Goal: Task Accomplishment & Management: Manage account settings

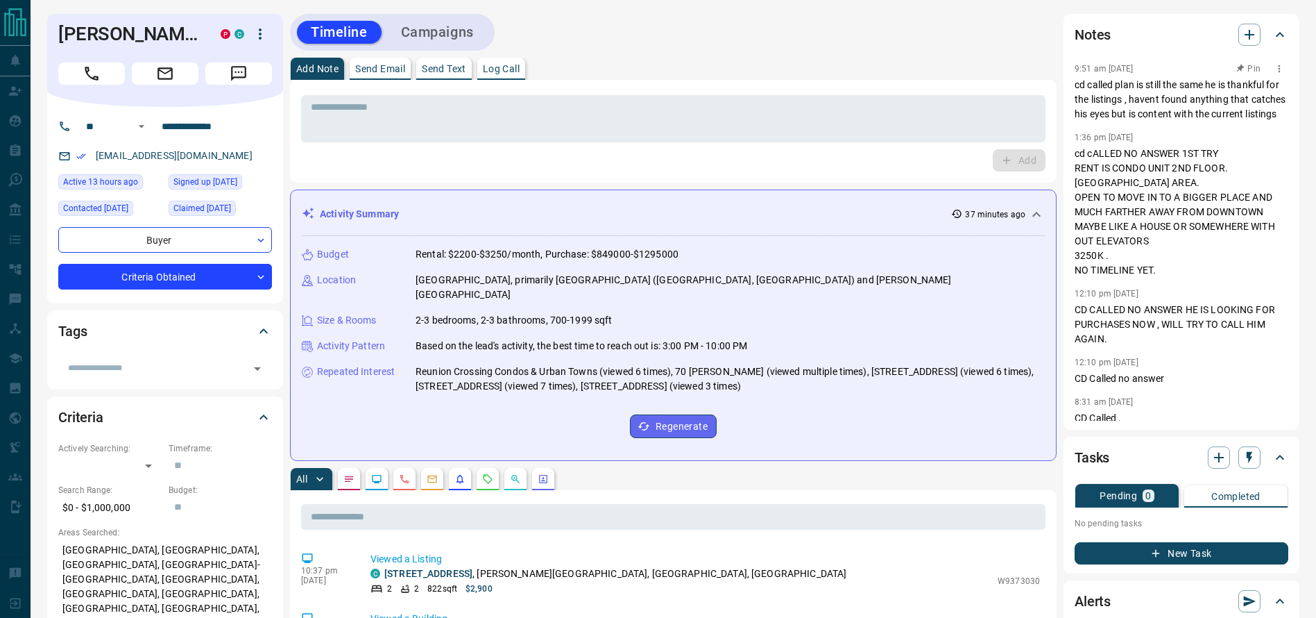
click at [1095, 99] on p "cd called plan is still the same he is thankful for the listings , havent found…" at bounding box center [1182, 100] width 214 height 44
click at [1144, 115] on p "cd called plan is still the same he is thankful for the listings , havent found…" at bounding box center [1182, 100] width 214 height 44
click at [1163, 121] on p "cd called plan is still the same he is thankful for the listings , havent found…" at bounding box center [1182, 100] width 214 height 44
click at [1191, 170] on p "cd cALLED NO ANSWER 1ST TRY RENT IS CONDO UNIT 2ND FLOOR. [GEOGRAPHIC_DATA] ARE…" at bounding box center [1182, 211] width 214 height 131
click at [1201, 232] on p "cd cALLED NO ANSWER 1ST TRY RENT IS CONDO UNIT 2ND FLOOR. [GEOGRAPHIC_DATA] ARE…" at bounding box center [1182, 211] width 214 height 131
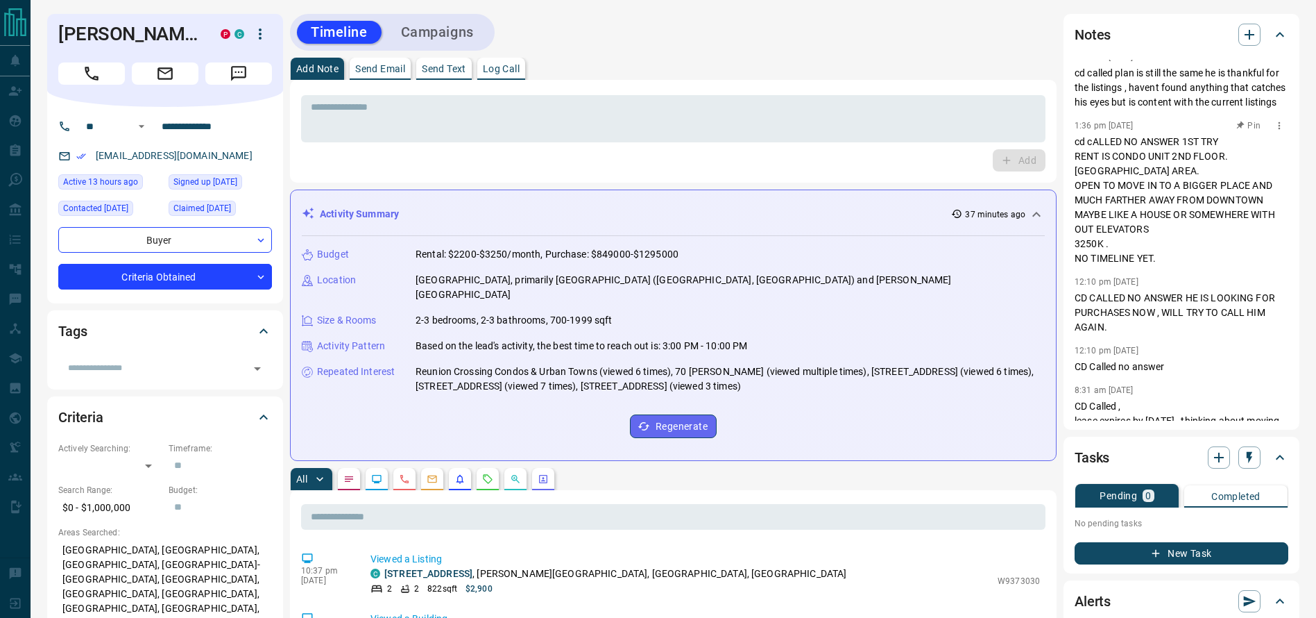
scroll to position [17, 0]
click at [1166, 227] on p "cd cALLED NO ANSWER 1ST TRY RENT IS CONDO UNIT 2ND FLOOR. [GEOGRAPHIC_DATA] ARE…" at bounding box center [1182, 195] width 214 height 131
click at [1173, 227] on p "cd cALLED NO ANSWER 1ST TRY RENT IS CONDO UNIT 2ND FLOOR. [GEOGRAPHIC_DATA] ARE…" at bounding box center [1182, 195] width 214 height 131
click at [1155, 213] on p "cd cALLED NO ANSWER 1ST TRY RENT IS CONDO UNIT 2ND FLOOR. [GEOGRAPHIC_DATA] ARE…" at bounding box center [1182, 195] width 214 height 131
click at [1100, 183] on p "cd cALLED NO ANSWER 1ST TRY RENT IS CONDO UNIT 2ND FLOOR. [GEOGRAPHIC_DATA] ARE…" at bounding box center [1182, 195] width 214 height 131
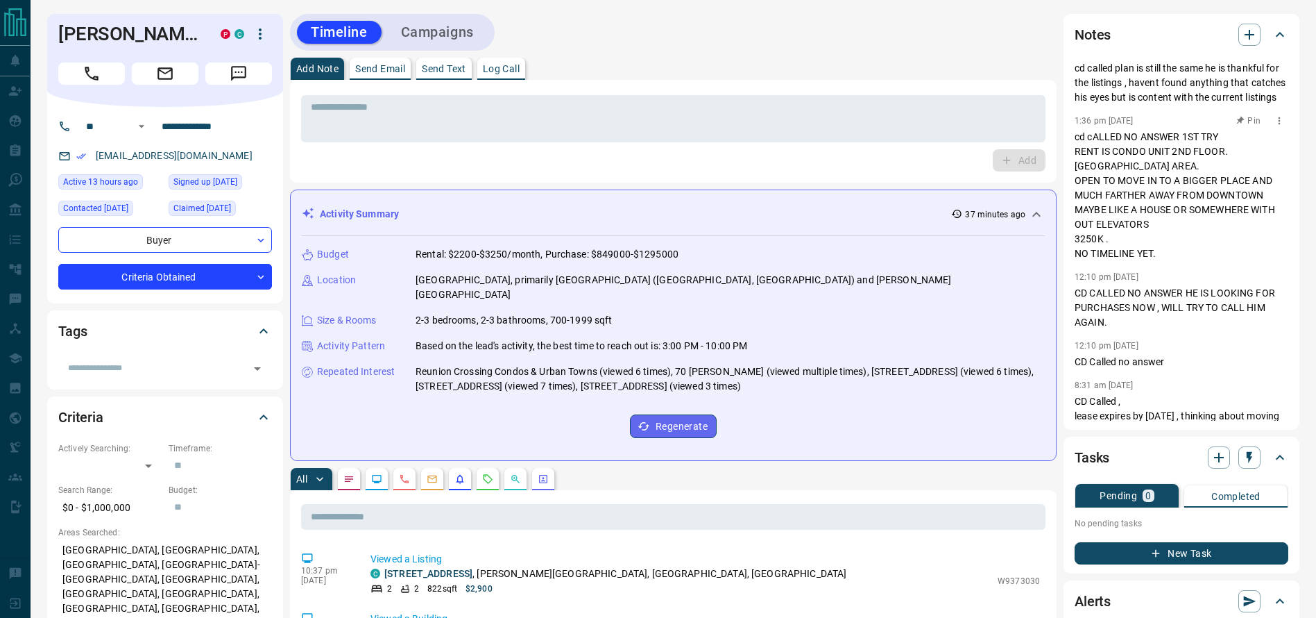
click at [1100, 180] on p "cd cALLED NO ANSWER 1ST TRY RENT IS CONDO UNIT 2ND FLOOR. [GEOGRAPHIC_DATA] ARE…" at bounding box center [1182, 195] width 214 height 131
click at [1099, 189] on p "cd cALLED NO ANSWER 1ST TRY RENT IS CONDO UNIT 2ND FLOOR. [GEOGRAPHIC_DATA] ARE…" at bounding box center [1182, 195] width 214 height 131
click at [1154, 215] on p "cd cALLED NO ANSWER 1ST TRY RENT IS CONDO UNIT 2ND FLOOR. [GEOGRAPHIC_DATA] ARE…" at bounding box center [1182, 195] width 214 height 131
click at [1146, 178] on p "cd cALLED NO ANSWER 1ST TRY RENT IS CONDO UNIT 2ND FLOOR. [GEOGRAPHIC_DATA] ARE…" at bounding box center [1182, 195] width 214 height 131
click at [1099, 187] on p "cd cALLED NO ANSWER 1ST TRY RENT IS CONDO UNIT 2ND FLOOR. [GEOGRAPHIC_DATA] ARE…" at bounding box center [1182, 195] width 214 height 131
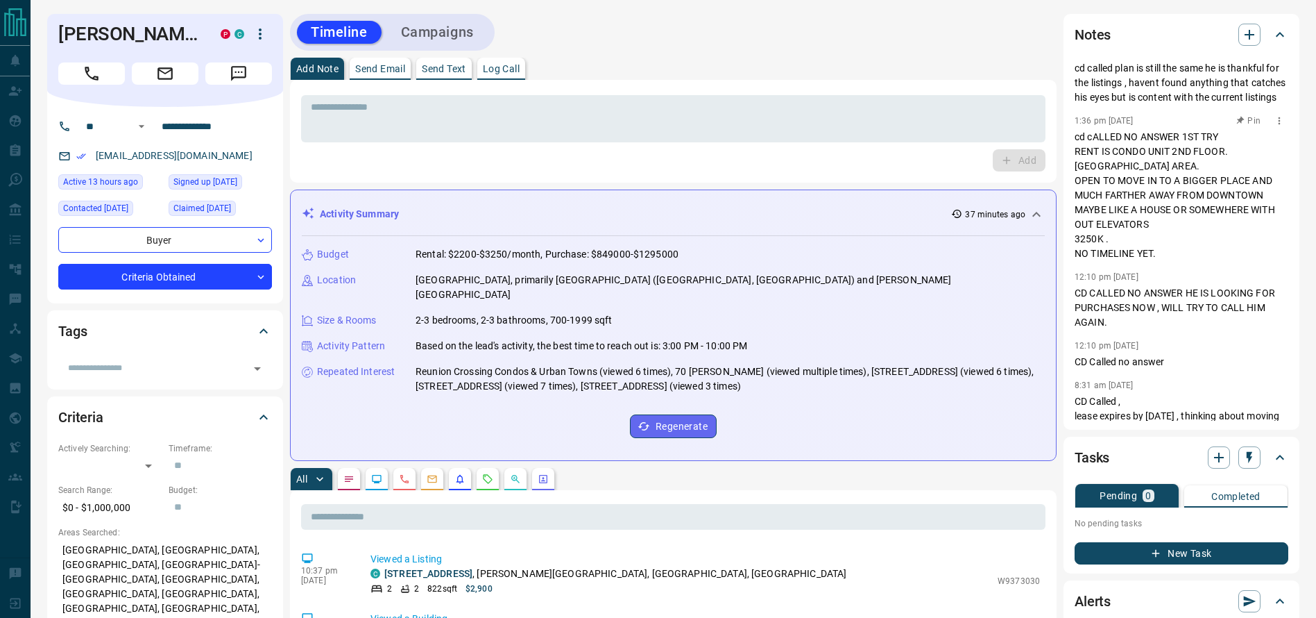
click at [1129, 204] on p "cd cALLED NO ANSWER 1ST TRY RENT IS CONDO UNIT 2ND FLOOR. [GEOGRAPHIC_DATA] ARE…" at bounding box center [1182, 195] width 214 height 131
click at [1125, 198] on p "cd cALLED NO ANSWER 1ST TRY RENT IS CONDO UNIT 2ND FLOOR. [GEOGRAPHIC_DATA] ARE…" at bounding box center [1182, 195] width 214 height 131
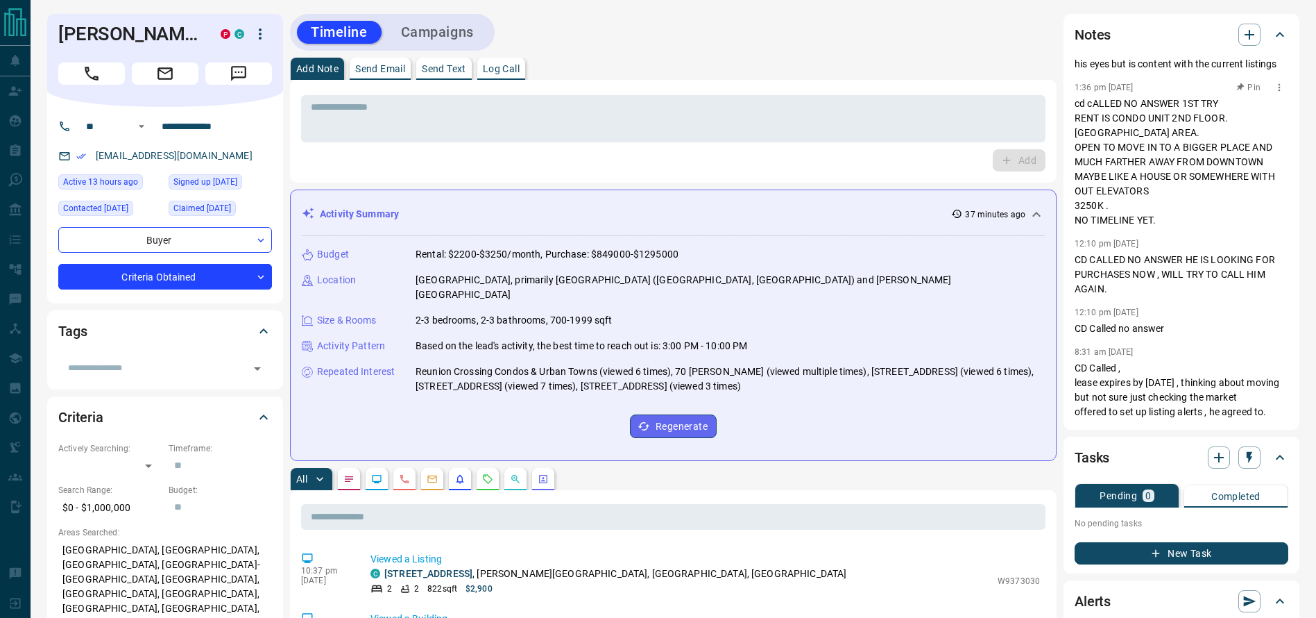
scroll to position [68, 0]
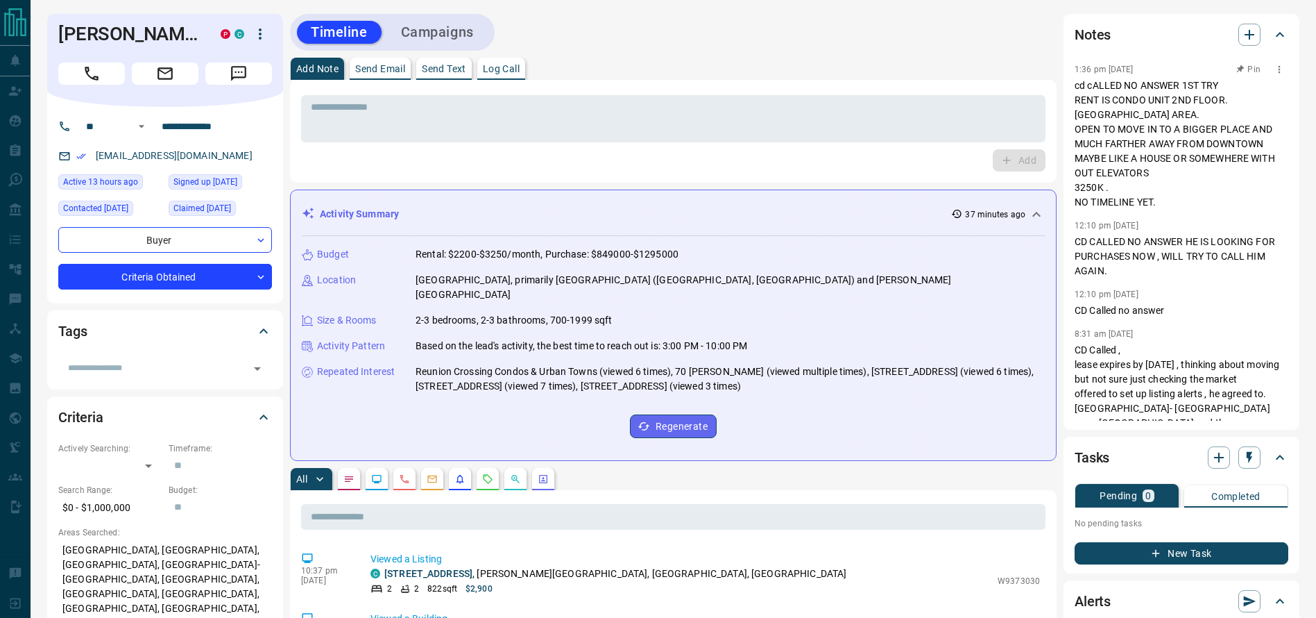
click at [1098, 146] on p "cd cALLED NO ANSWER 1ST TRY RENT IS CONDO UNIT 2ND FLOOR. [GEOGRAPHIC_DATA] ARE…" at bounding box center [1182, 143] width 214 height 131
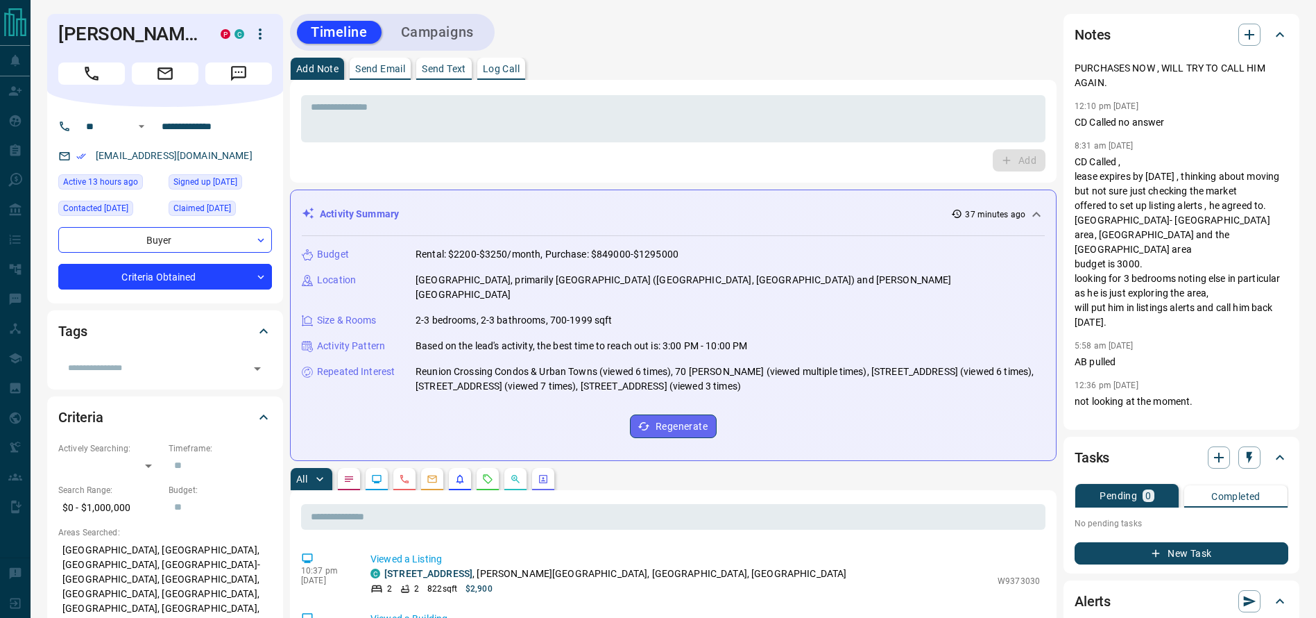
scroll to position [257, 0]
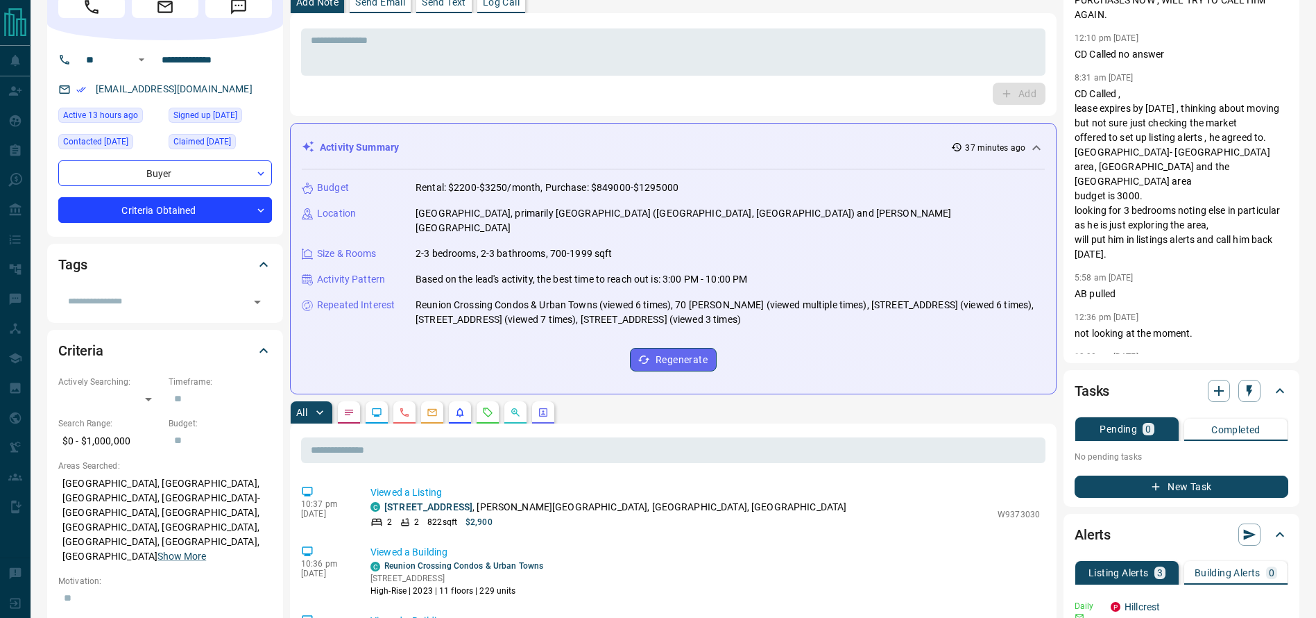
click at [831, 83] on div "Add" at bounding box center [673, 94] width 745 height 22
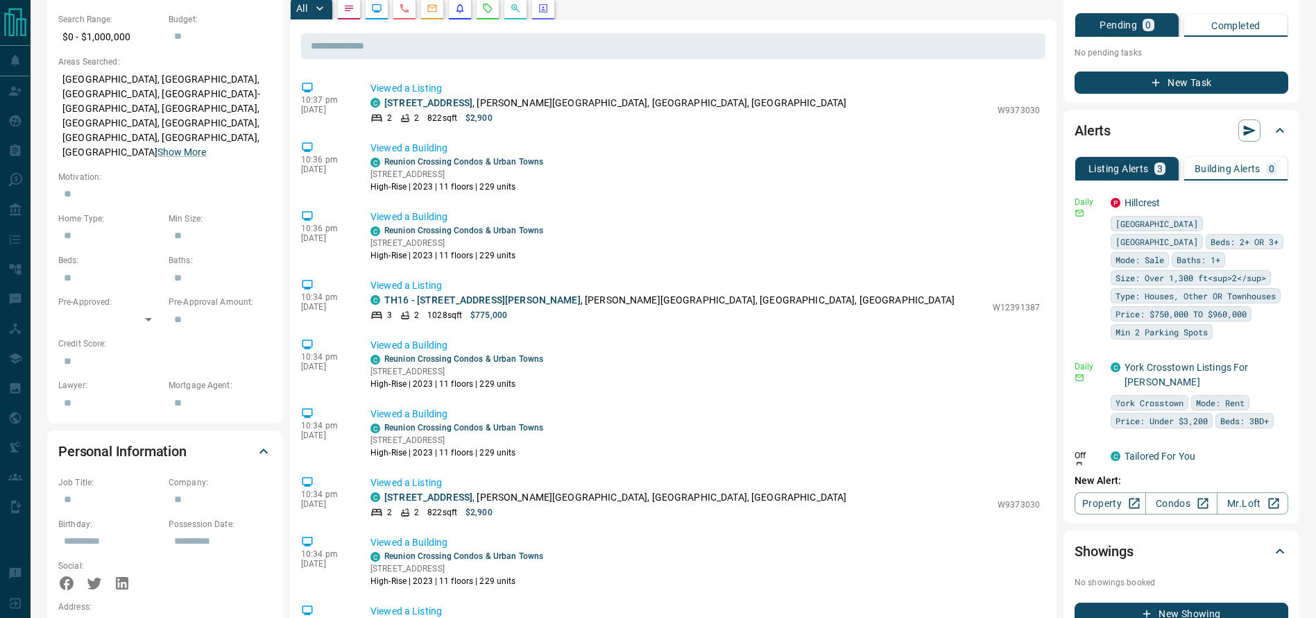
scroll to position [472, 0]
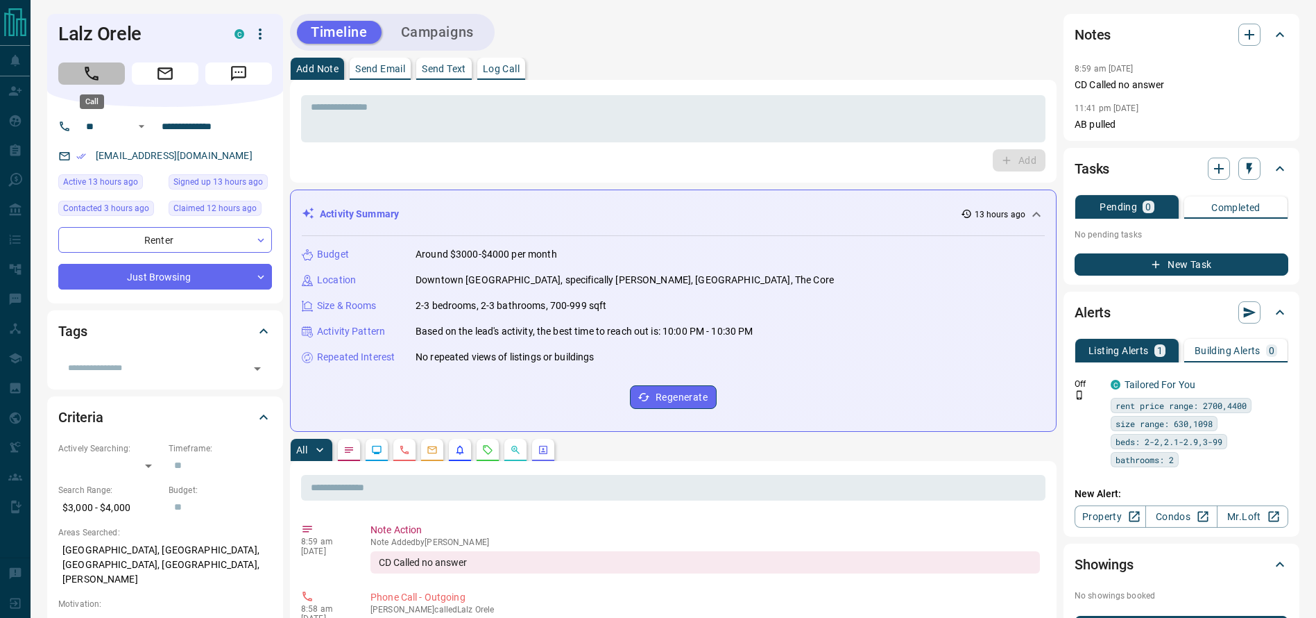
click at [109, 68] on button "Call" at bounding box center [91, 73] width 67 height 22
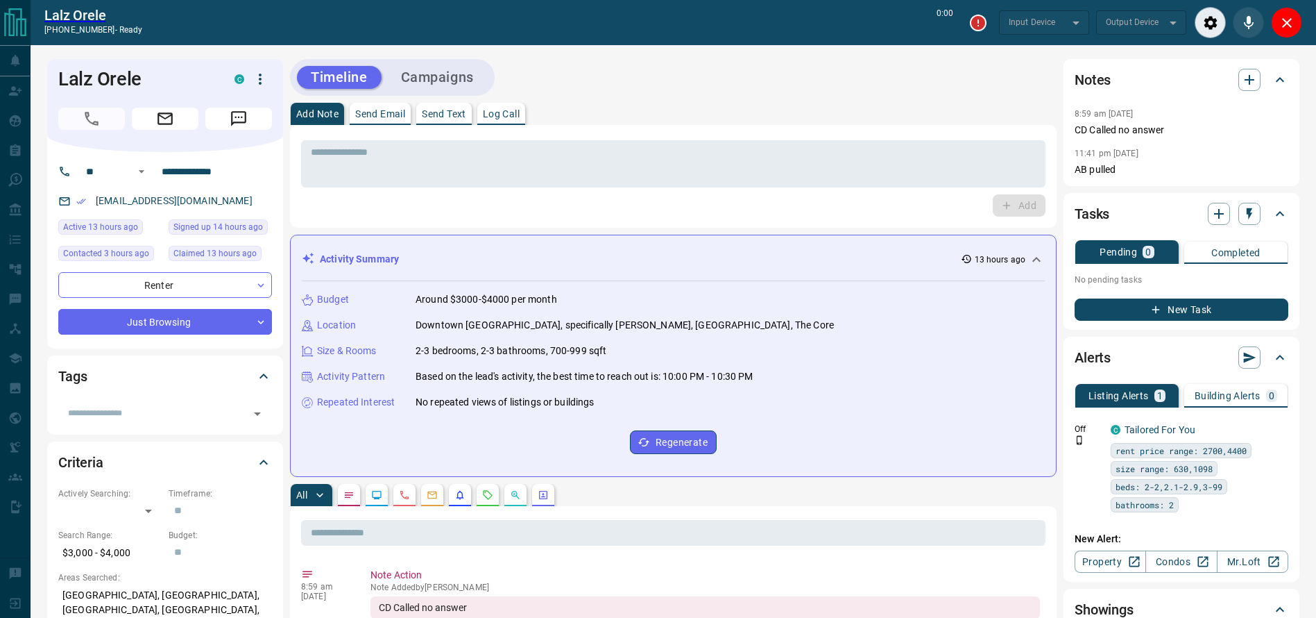
type input "*******"
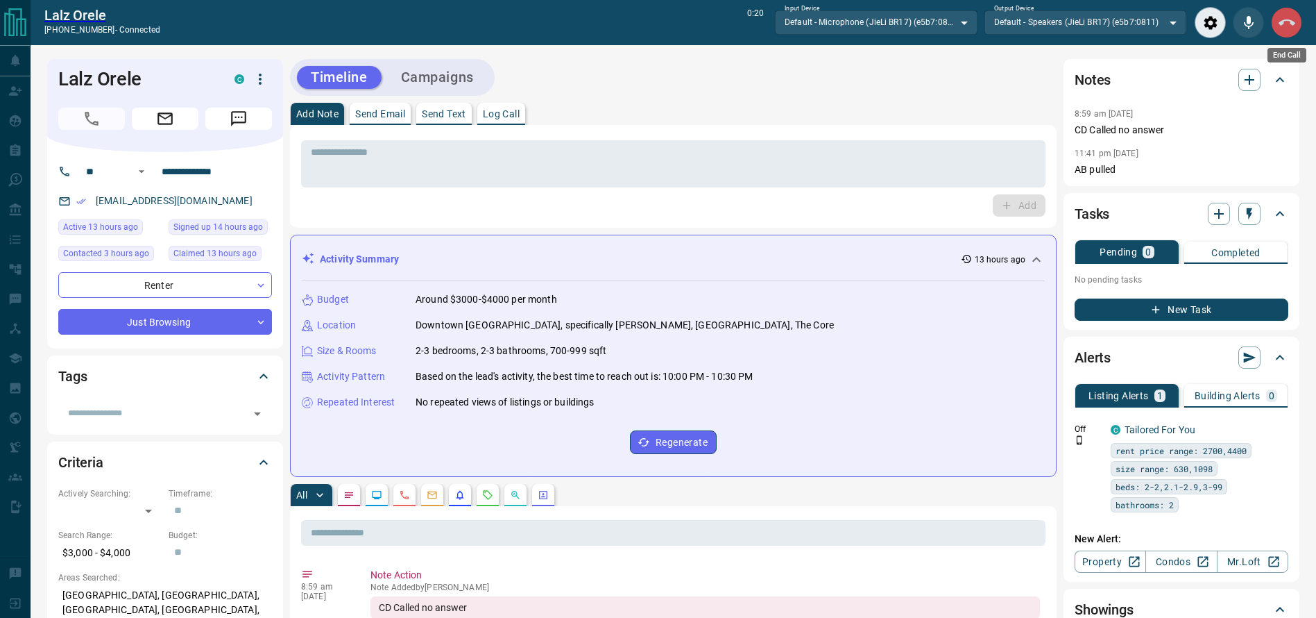
click at [1276, 15] on button "End Call" at bounding box center [1286, 22] width 31 height 31
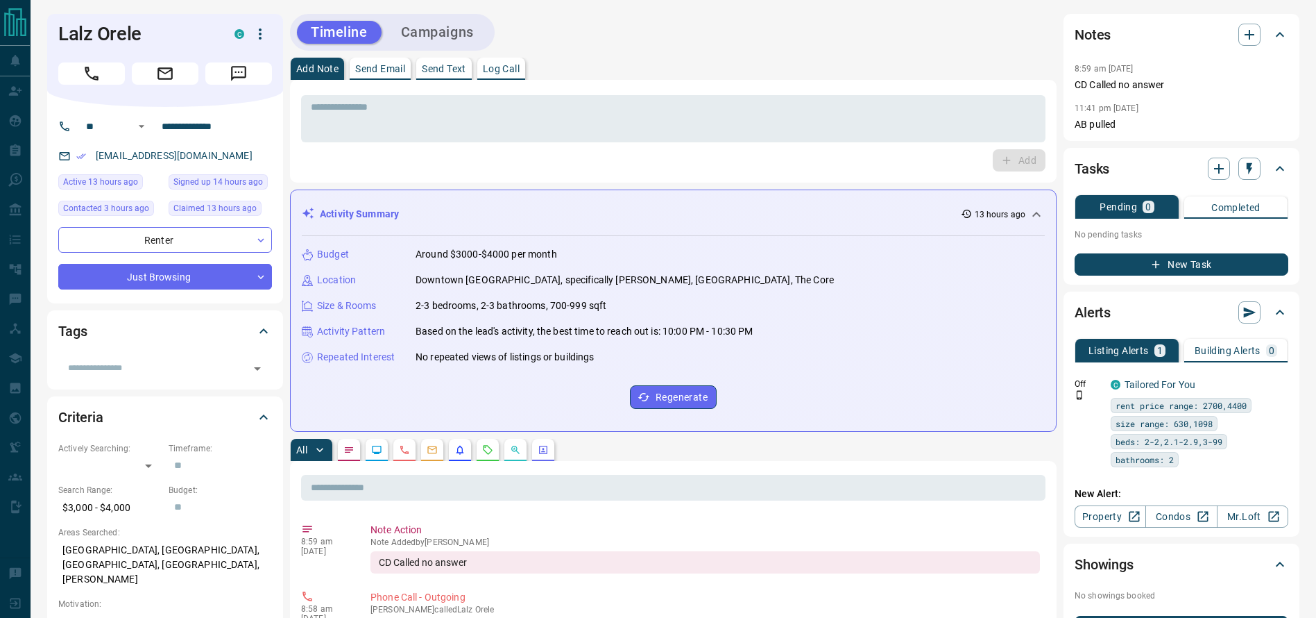
click at [900, 150] on div "Add" at bounding box center [673, 160] width 745 height 22
click at [899, 137] on div "* ​" at bounding box center [673, 118] width 745 height 47
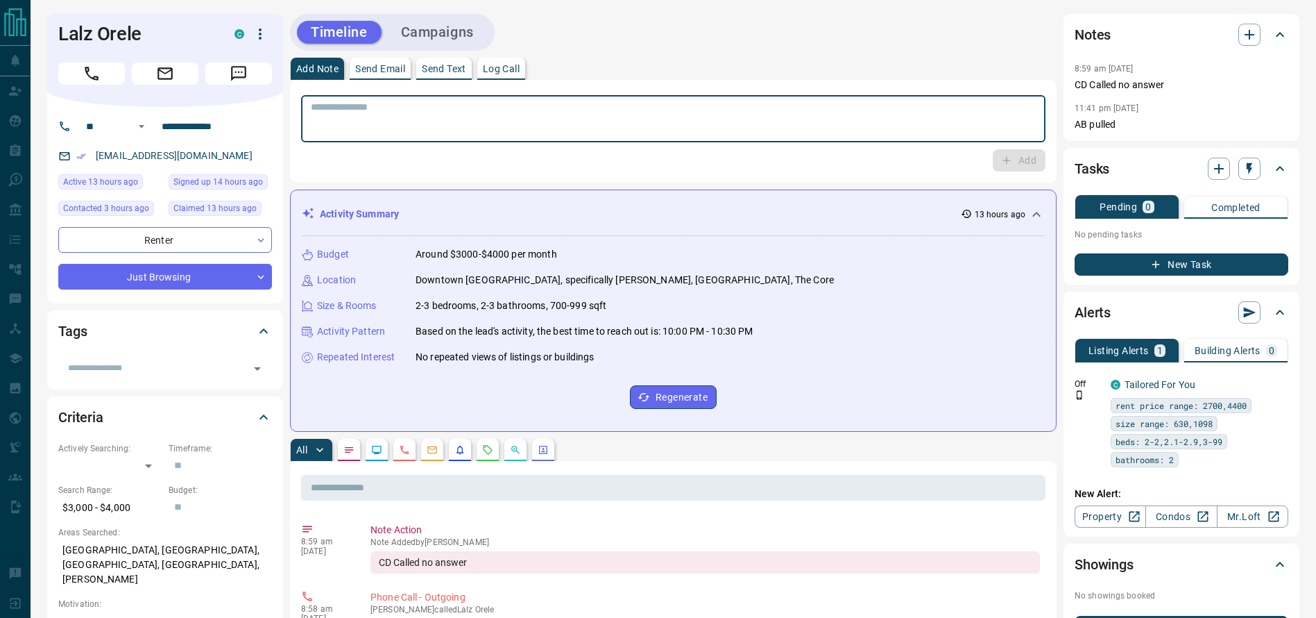
click at [899, 135] on textarea at bounding box center [673, 118] width 725 height 35
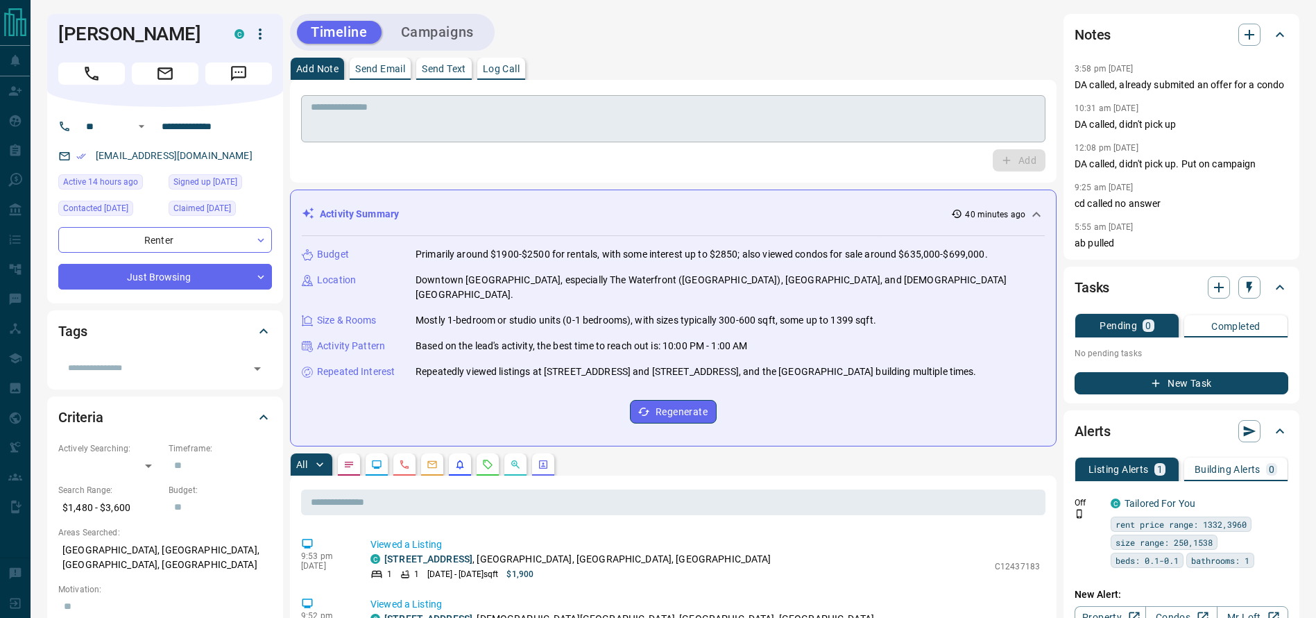
click at [656, 102] on textarea at bounding box center [673, 118] width 725 height 35
